Goal: Information Seeking & Learning: Learn about a topic

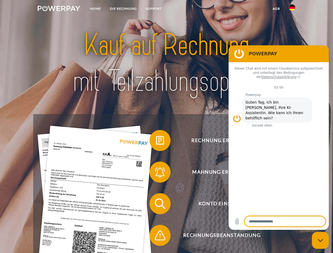
click at [59, 9] on img at bounding box center [59, 8] width 42 height 5
click at [292, 9] on img at bounding box center [292, 7] width 6 height 6
click at [276, 9] on link "agb" at bounding box center [276, 8] width 16 height 9
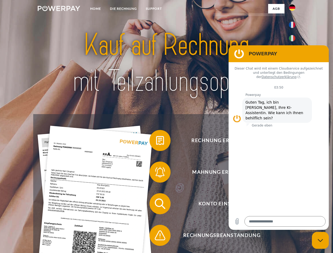
click at [156, 142] on span at bounding box center [152, 140] width 26 height 26
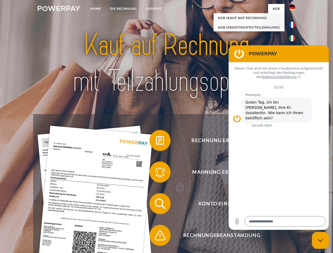
click at [156, 173] on span at bounding box center [152, 172] width 26 height 26
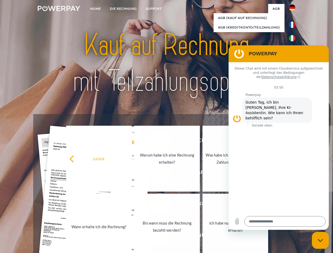
click at [156, 205] on link "Bis wann muss die Rechnung bezahlt werden?" at bounding box center [167, 227] width 66 height 66
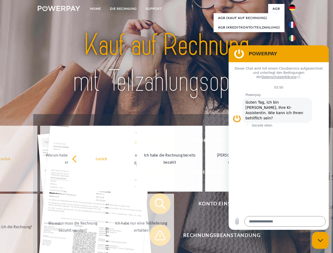
click at [156, 236] on span at bounding box center [152, 235] width 26 height 26
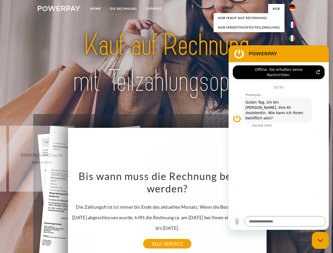
click at [320, 240] on icon "Messaging-Fenster schließen" at bounding box center [321, 240] width 6 height 3
type textarea "*"
